Goal: Task Accomplishment & Management: Use online tool/utility

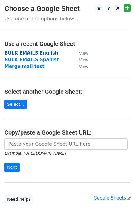
click at [33, 54] on strong "BULK EMAILS English" at bounding box center [31, 52] width 54 height 5
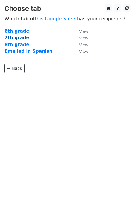
click at [15, 38] on strong "7th grade" at bounding box center [16, 37] width 25 height 5
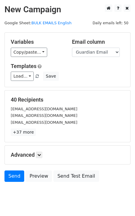
scroll to position [17, 0]
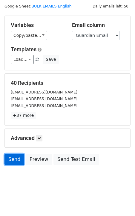
click at [13, 157] on link "Send" at bounding box center [14, 159] width 20 height 11
click at [16, 157] on link "Send" at bounding box center [14, 159] width 20 height 11
